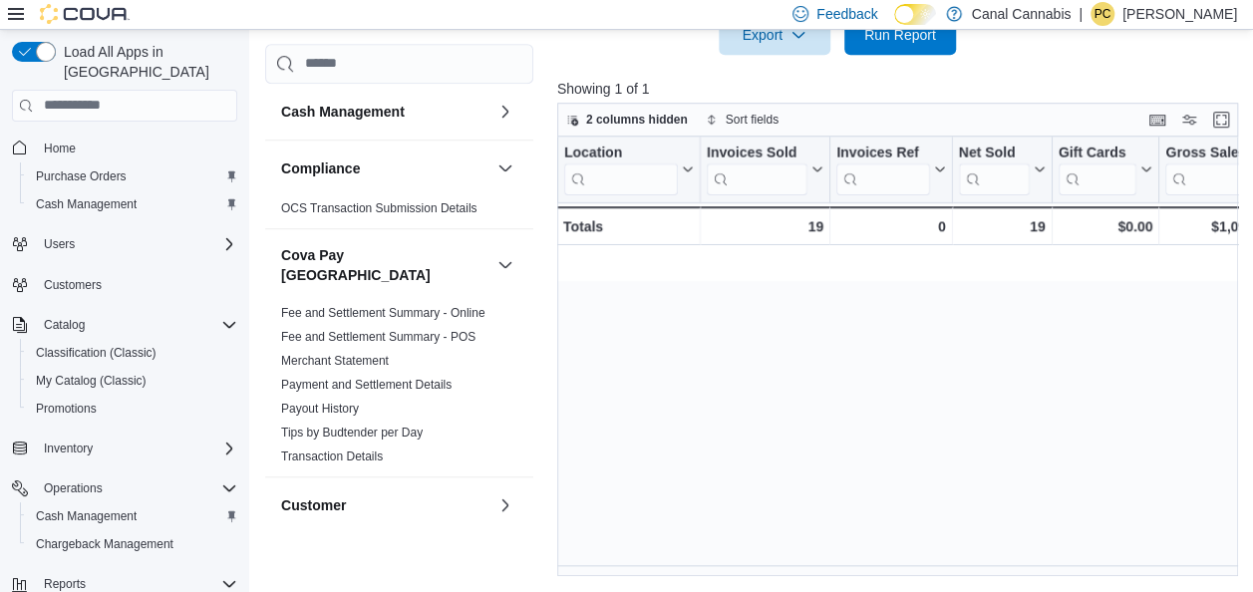
scroll to position [0, 877]
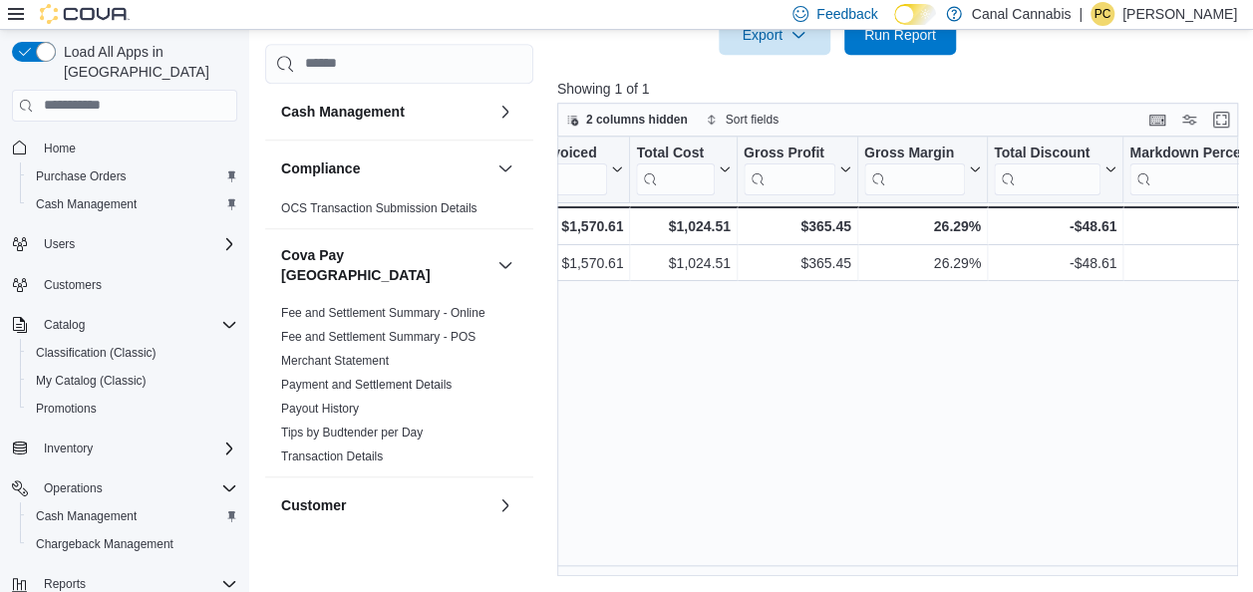
scroll to position [0, 997]
